Goal: Find specific page/section: Locate a particular part of the current website

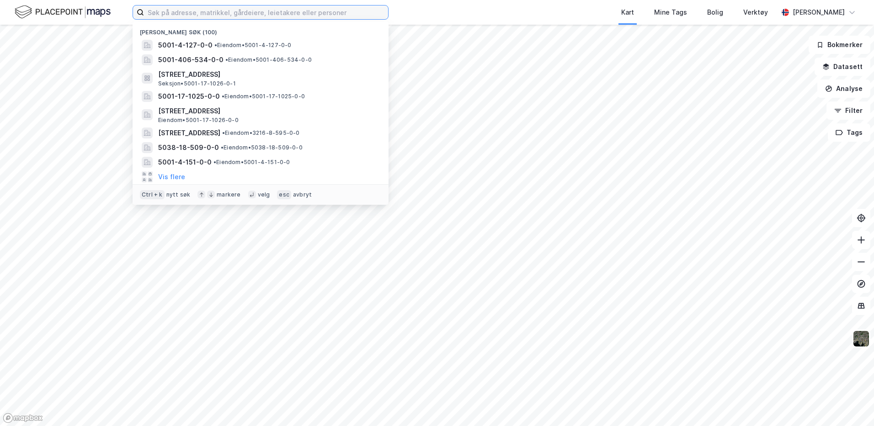
click at [193, 12] on input at bounding box center [266, 12] width 244 height 14
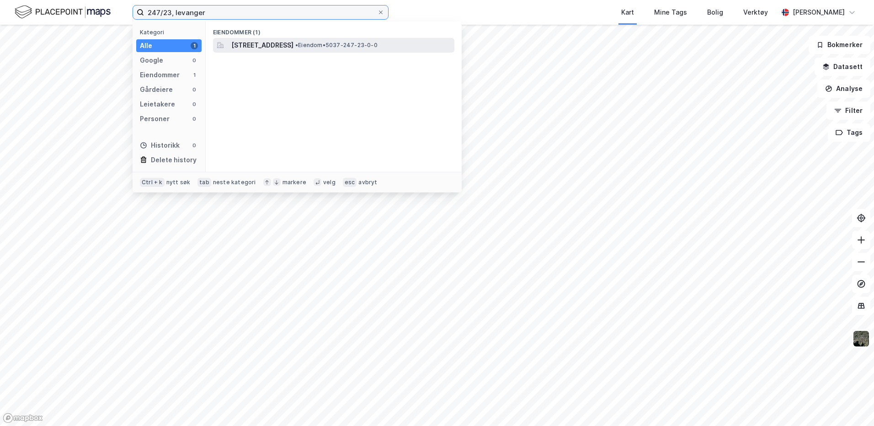
type input "247/23, levanger"
click at [294, 49] on span "[STREET_ADDRESS]" at bounding box center [262, 45] width 62 height 11
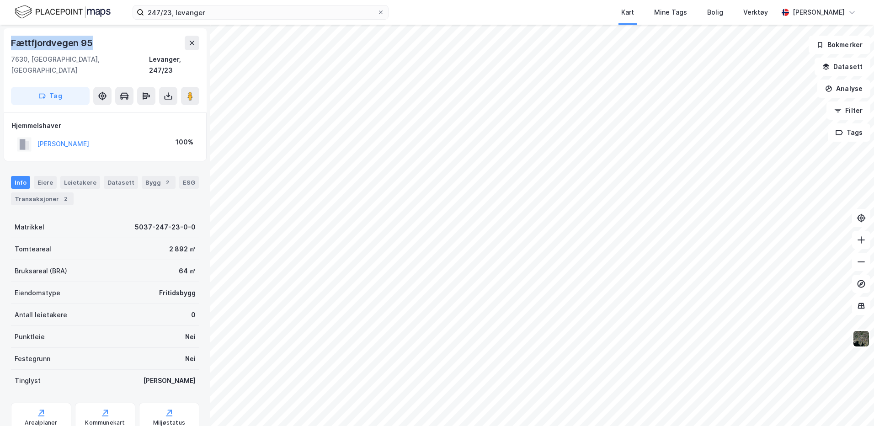
drag, startPoint x: 98, startPoint y: 43, endPoint x: 11, endPoint y: 44, distance: 87.3
click at [11, 44] on div "Fættfjordvegen 95" at bounding box center [105, 43] width 188 height 15
copy div "Fættfjordvegen 95"
drag, startPoint x: 119, startPoint y: 36, endPoint x: 114, endPoint y: 36, distance: 5.5
click at [119, 36] on div "Fættfjordvegen 95" at bounding box center [105, 43] width 188 height 15
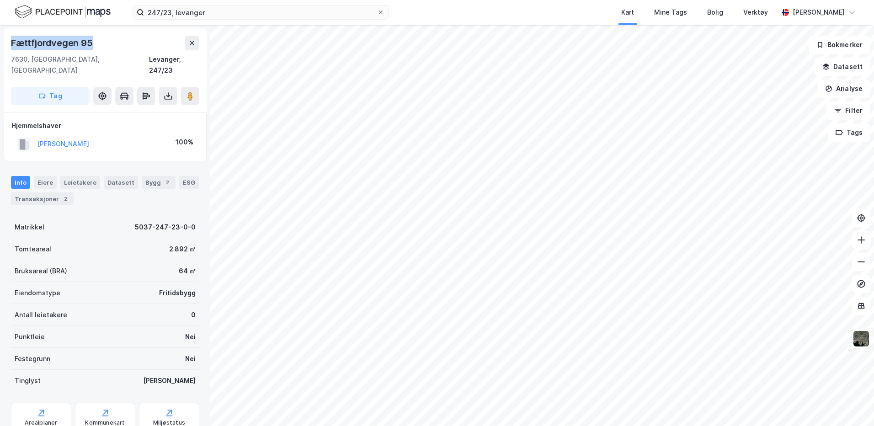
drag, startPoint x: 103, startPoint y: 41, endPoint x: 5, endPoint y: 36, distance: 98.0
click at [5, 36] on div "[STREET_ADDRESS], [GEOGRAPHIC_DATA] [GEOGRAPHIC_DATA], 247/23 Tag" at bounding box center [105, 70] width 203 height 84
copy div "Fættfjordvegen 95"
click at [102, 40] on div "Fættfjordvegen 95" at bounding box center [105, 43] width 188 height 15
click at [80, 58] on div "7630, [GEOGRAPHIC_DATA], [GEOGRAPHIC_DATA]" at bounding box center [80, 65] width 138 height 22
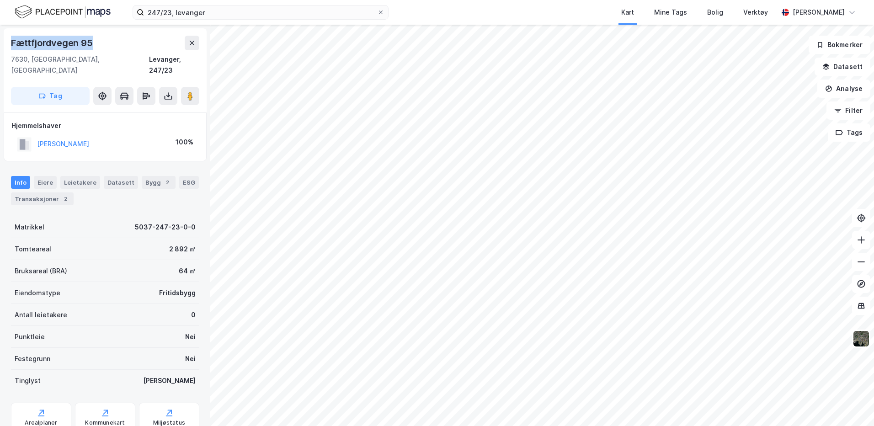
drag, startPoint x: 95, startPoint y: 44, endPoint x: 5, endPoint y: 43, distance: 89.6
click at [5, 43] on div "[STREET_ADDRESS], [GEOGRAPHIC_DATA] [GEOGRAPHIC_DATA], 247/23 Tag" at bounding box center [105, 70] width 203 height 84
copy div "Fættfjordvegen 95"
click at [828, 64] on icon "button" at bounding box center [827, 66] width 6 height 4
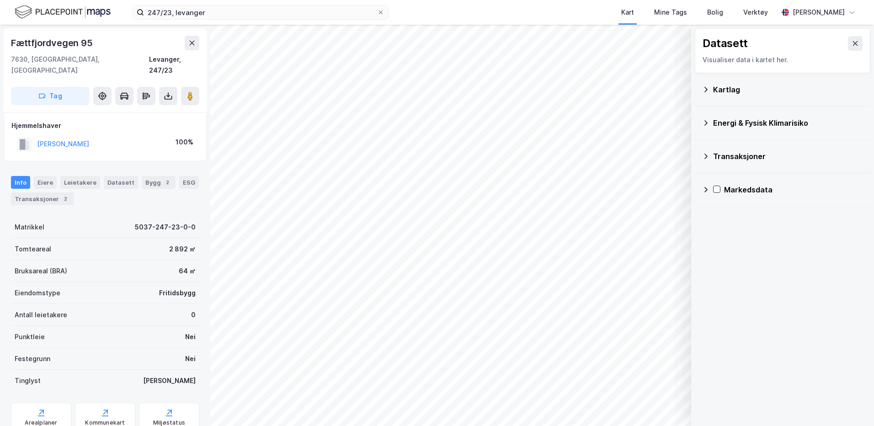
click at [710, 81] on div "Kartlag" at bounding box center [782, 90] width 161 height 22
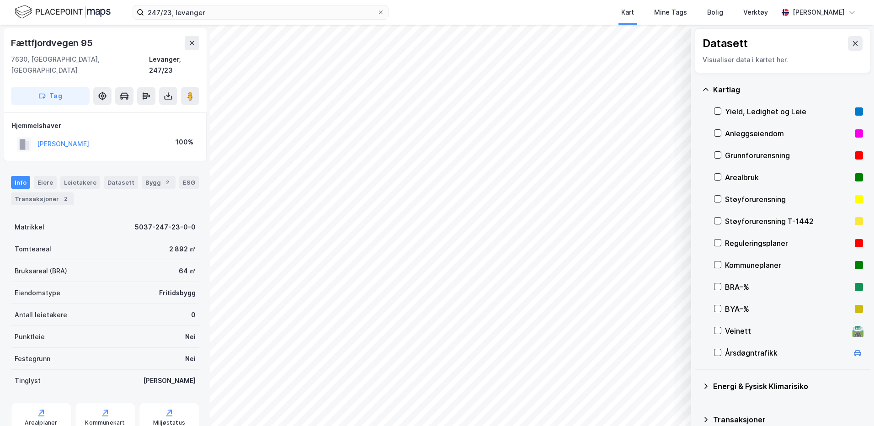
click at [722, 243] on div "Reguleringsplaner" at bounding box center [788, 243] width 149 height 22
